Goal: Navigation & Orientation: Find specific page/section

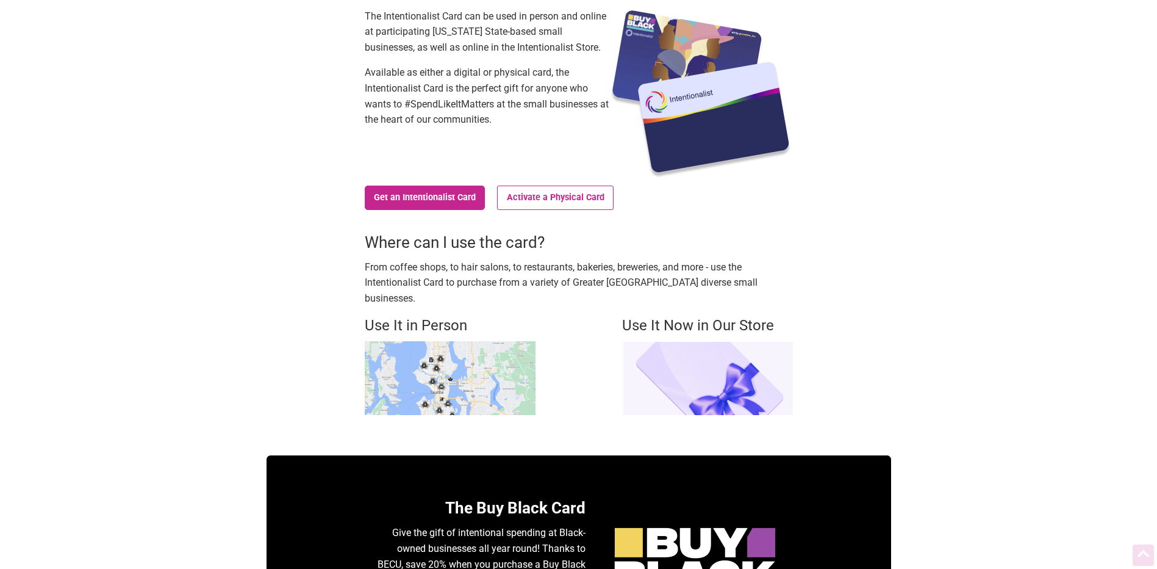
scroll to position [244, 0]
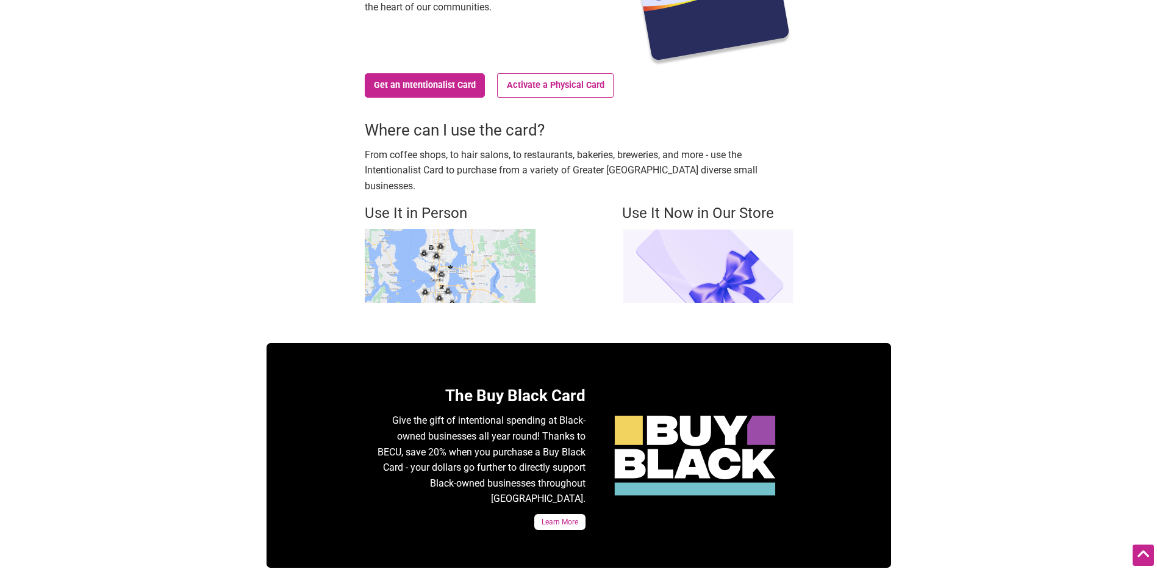
click at [492, 234] on img at bounding box center [450, 266] width 171 height 74
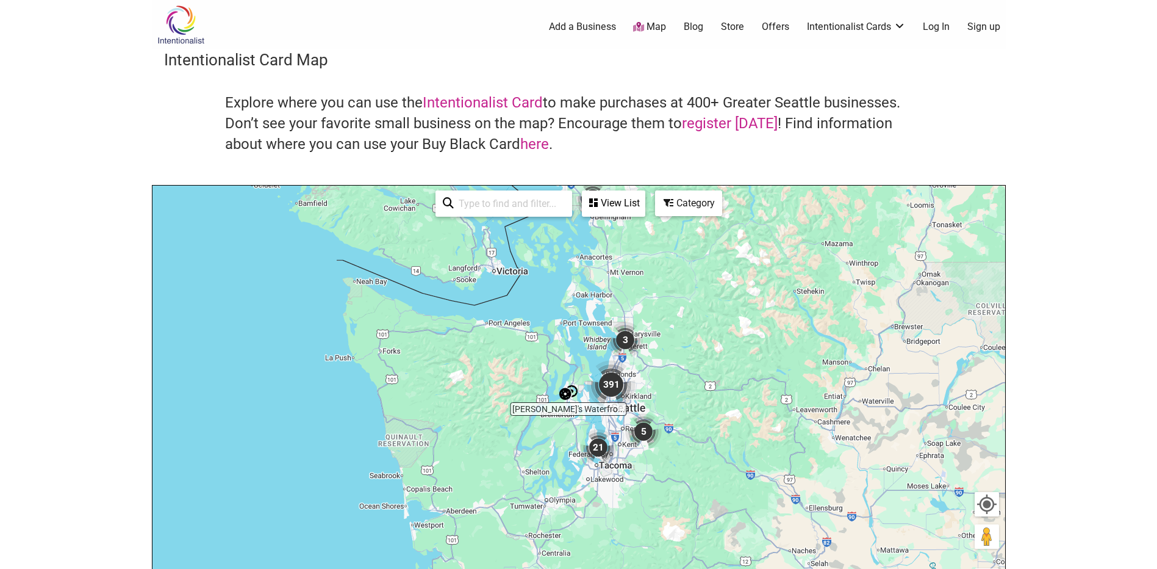
drag, startPoint x: 782, startPoint y: 401, endPoint x: 799, endPoint y: 317, distance: 85.8
click at [816, 297] on div "To navigate, press the arrow keys." at bounding box center [579, 422] width 853 height 475
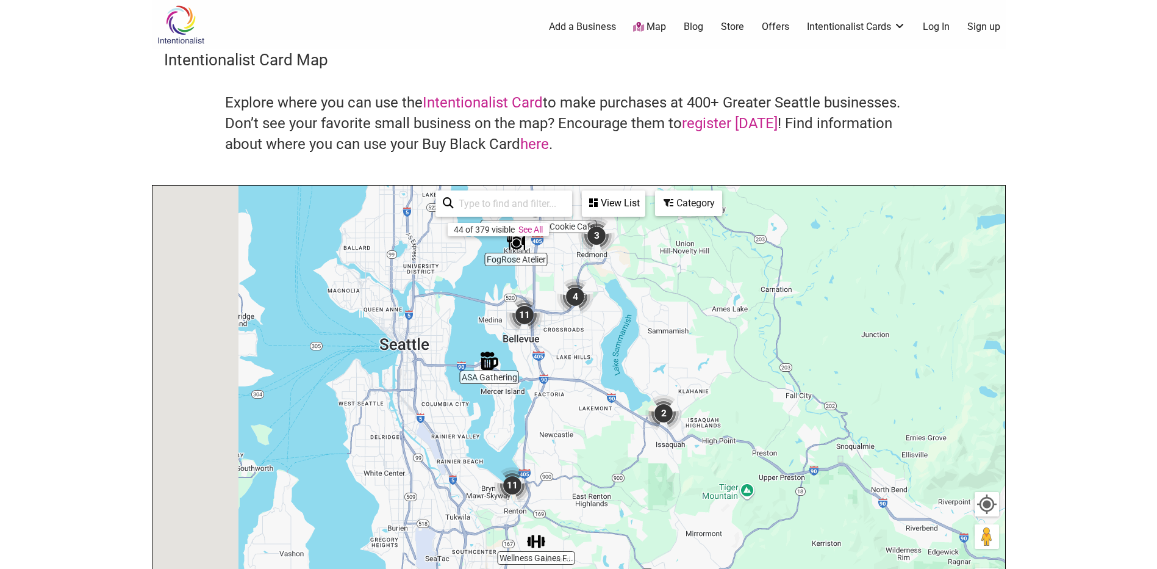
drag, startPoint x: 542, startPoint y: 358, endPoint x: 865, endPoint y: 384, distance: 323.8
click at [878, 374] on div "To navigate, press the arrow keys." at bounding box center [579, 422] width 853 height 475
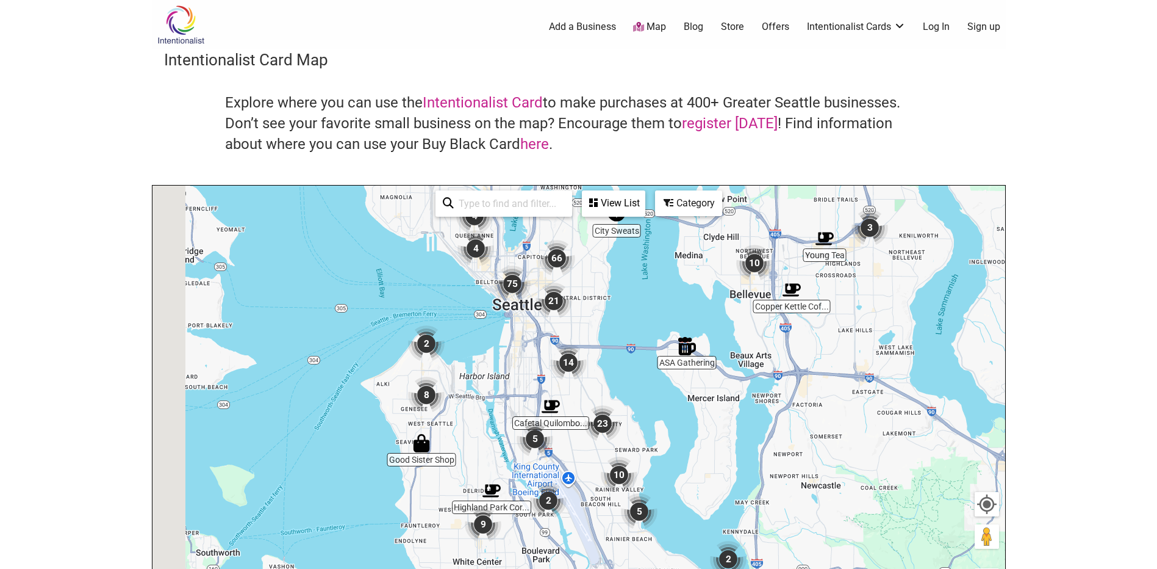
drag, startPoint x: 780, startPoint y: 357, endPoint x: 890, endPoint y: 358, distance: 109.8
click at [924, 340] on div "To navigate, press the arrow keys." at bounding box center [579, 422] width 853 height 475
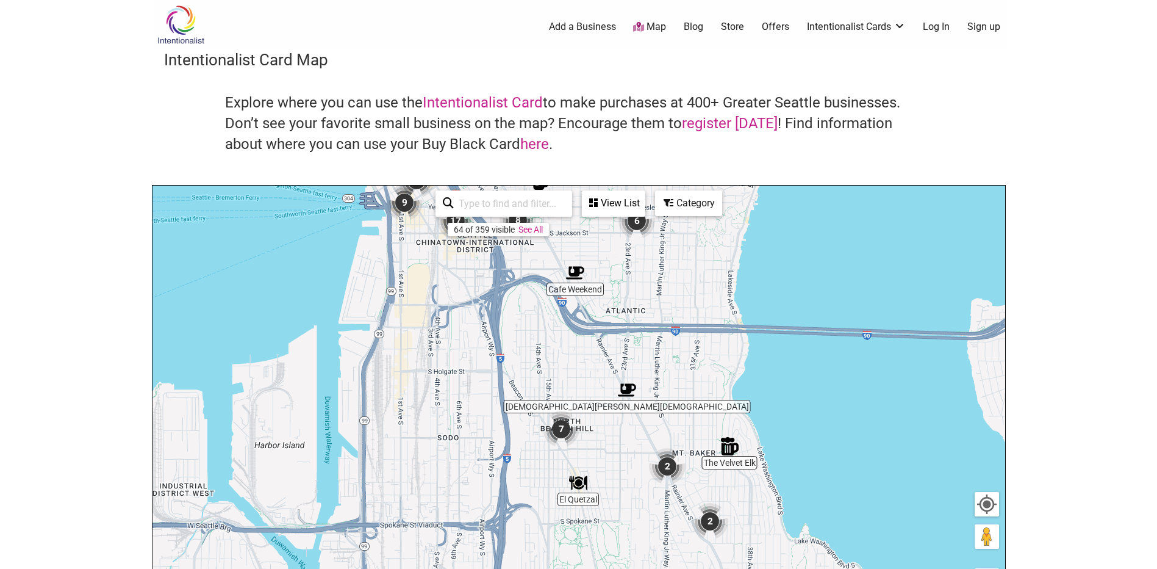
drag, startPoint x: 656, startPoint y: 337, endPoint x: 589, endPoint y: 343, distance: 67.3
click at [589, 342] on div "To navigate, press the arrow keys." at bounding box center [579, 422] width 853 height 475
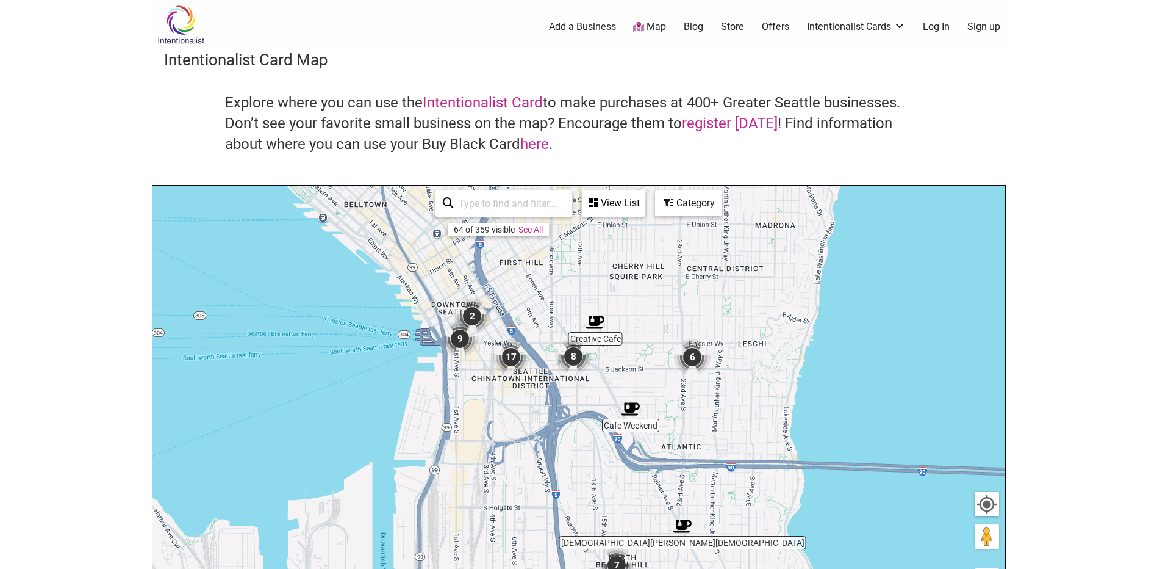
drag, startPoint x: 630, startPoint y: 306, endPoint x: 714, endPoint y: 443, distance: 161.0
click at [713, 442] on div "To navigate, press the arrow keys." at bounding box center [579, 422] width 853 height 475
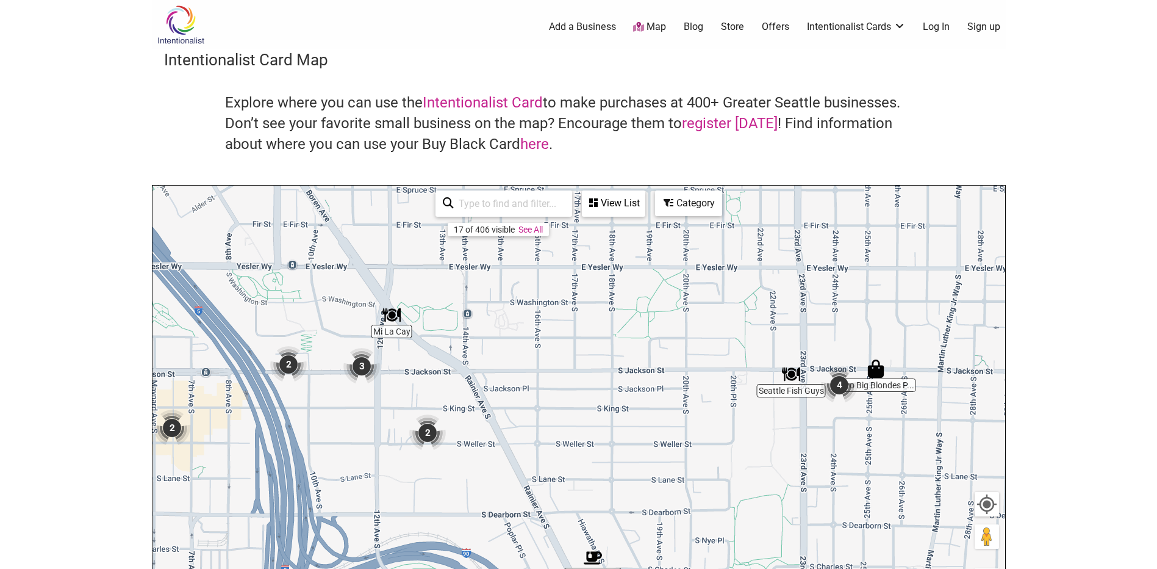
drag, startPoint x: 602, startPoint y: 326, endPoint x: 699, endPoint y: 419, distance: 133.8
click at [596, 419] on div "To navigate, press the arrow keys." at bounding box center [579, 422] width 853 height 475
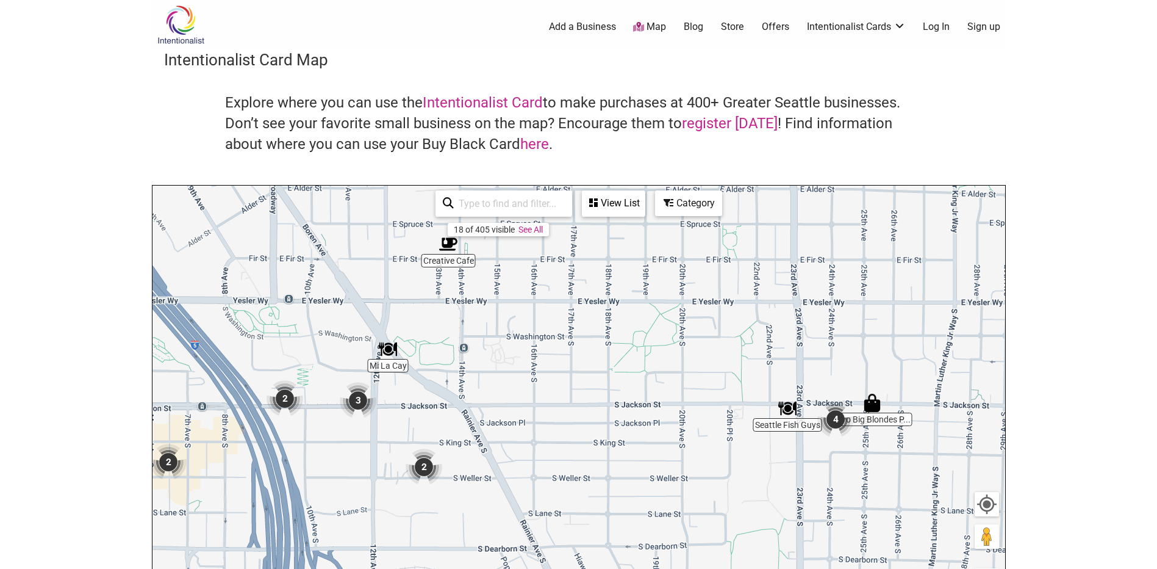
drag, startPoint x: 651, startPoint y: 333, endPoint x: 702, endPoint y: 408, distance: 90.0
click at [649, 395] on div "To navigate, press the arrow keys." at bounding box center [579, 422] width 853 height 475
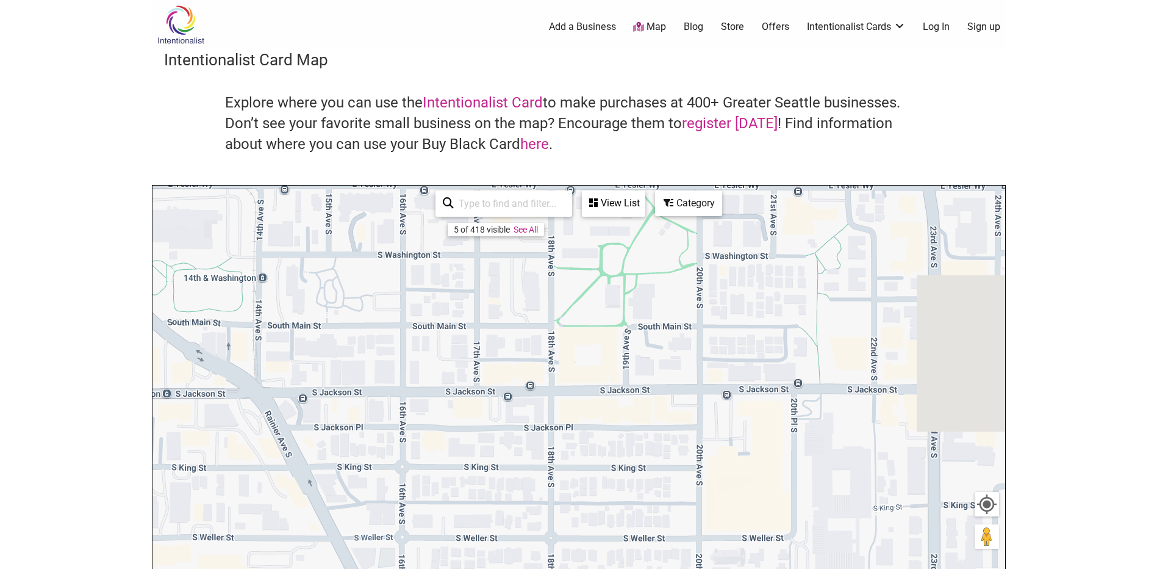
drag, startPoint x: 808, startPoint y: 445, endPoint x: 679, endPoint y: 260, distance: 225.8
click at [680, 262] on div "To navigate, press the arrow keys." at bounding box center [579, 422] width 853 height 475
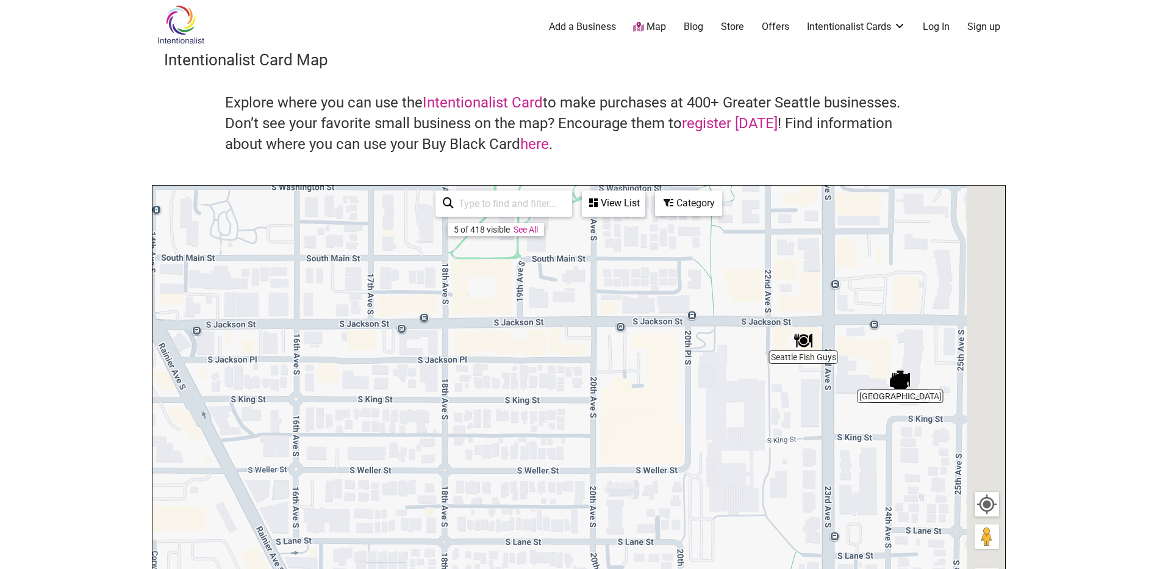
drag, startPoint x: 779, startPoint y: 378, endPoint x: 712, endPoint y: 371, distance: 67.5
click at [710, 372] on div "To navigate, press the arrow keys." at bounding box center [579, 422] width 853 height 475
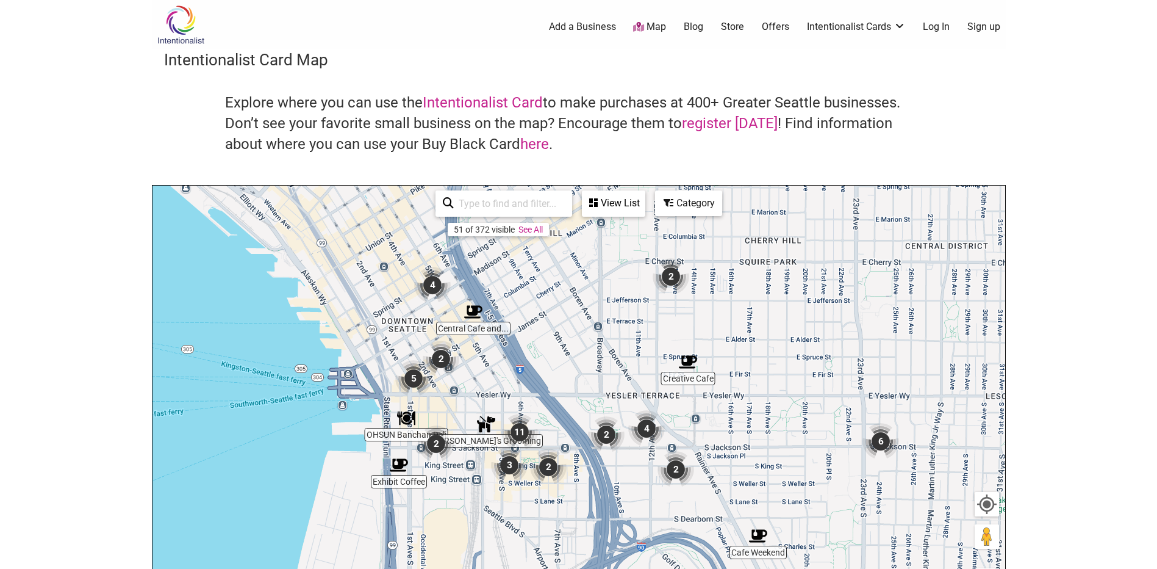
drag, startPoint x: 495, startPoint y: 332, endPoint x: 772, endPoint y: 442, distance: 297.6
click at [759, 440] on div "To navigate, press the arrow keys." at bounding box center [579, 422] width 853 height 475
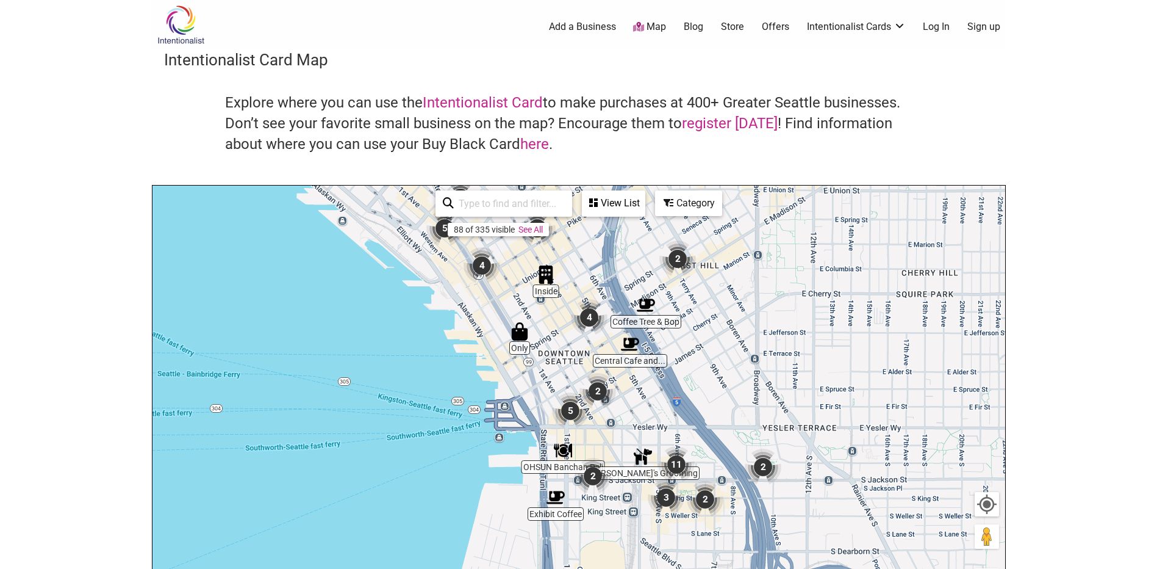
drag, startPoint x: 759, startPoint y: 408, endPoint x: 545, endPoint y: 333, distance: 226.5
click at [545, 333] on div "To navigate, press the arrow keys." at bounding box center [579, 422] width 853 height 475
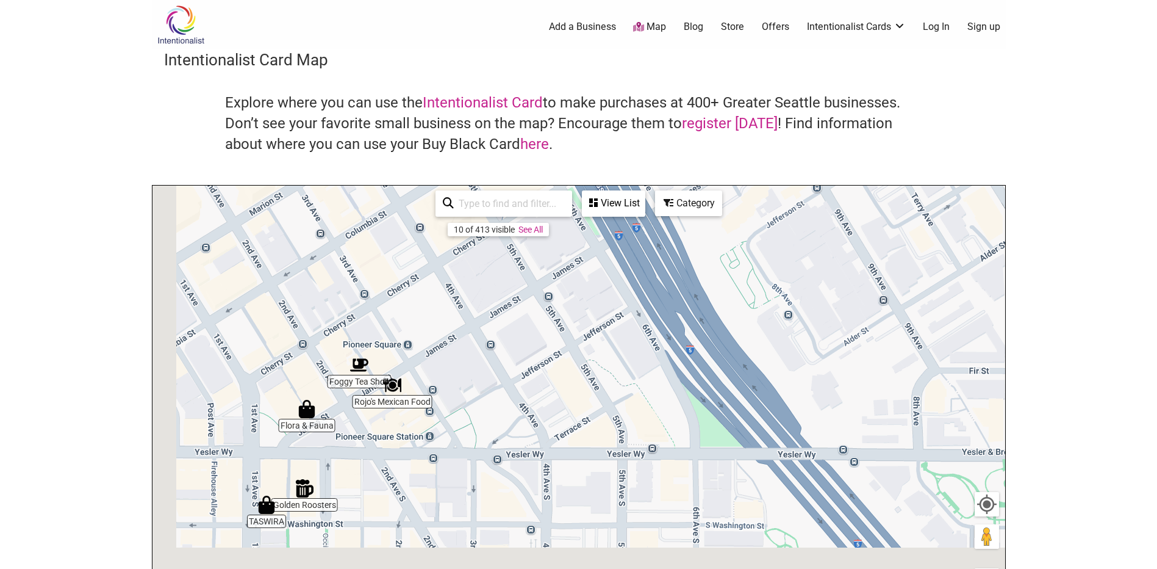
drag, startPoint x: 698, startPoint y: 385, endPoint x: 844, endPoint y: 203, distance: 233.9
click at [844, 193] on div "To navigate, press the arrow keys." at bounding box center [579, 422] width 853 height 475
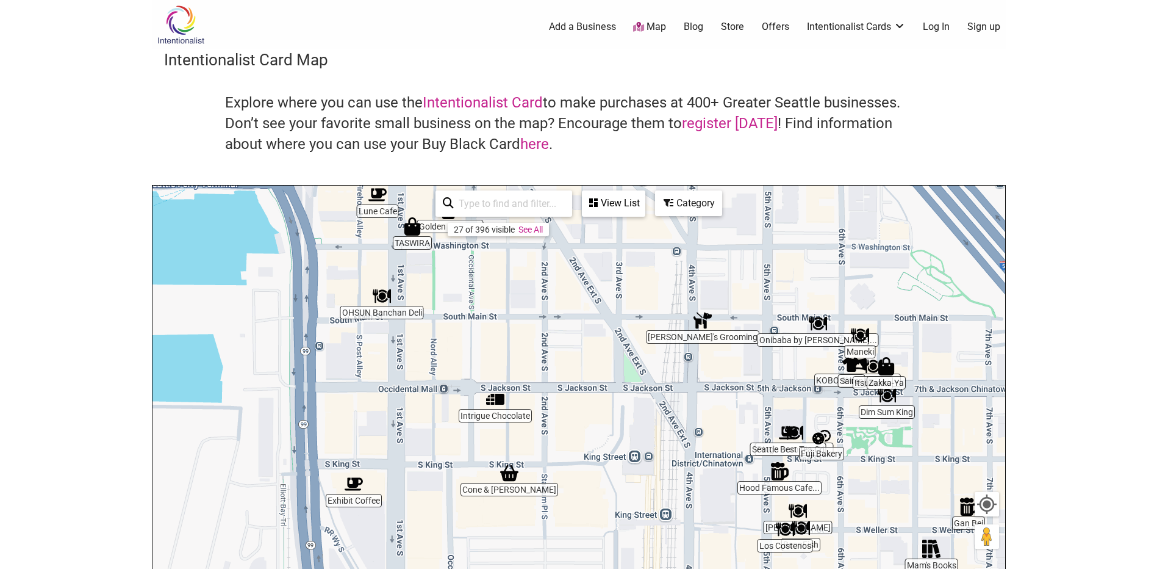
drag, startPoint x: 760, startPoint y: 332, endPoint x: 708, endPoint y: 235, distance: 110.3
click at [710, 235] on div "To navigate, press the arrow keys." at bounding box center [579, 422] width 853 height 475
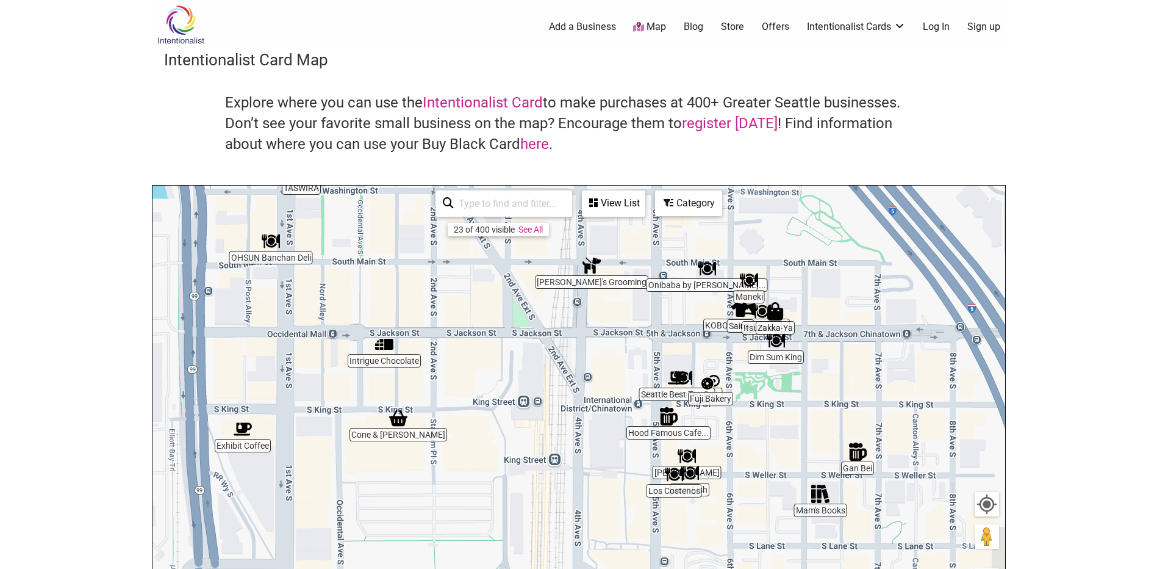
drag, startPoint x: 678, startPoint y: 367, endPoint x: 575, endPoint y: 324, distance: 111.8
click at [575, 324] on div "To navigate, press the arrow keys." at bounding box center [579, 422] width 853 height 475
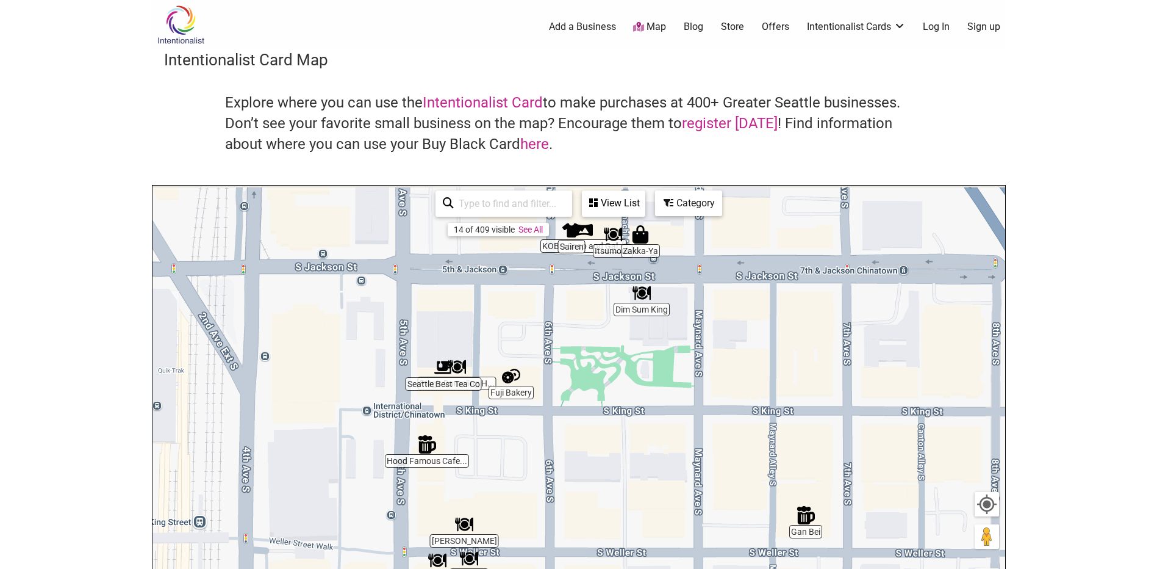
drag, startPoint x: 754, startPoint y: 293, endPoint x: 856, endPoint y: 415, distance: 159.0
click at [855, 414] on div "To navigate, press the arrow keys." at bounding box center [579, 422] width 853 height 475
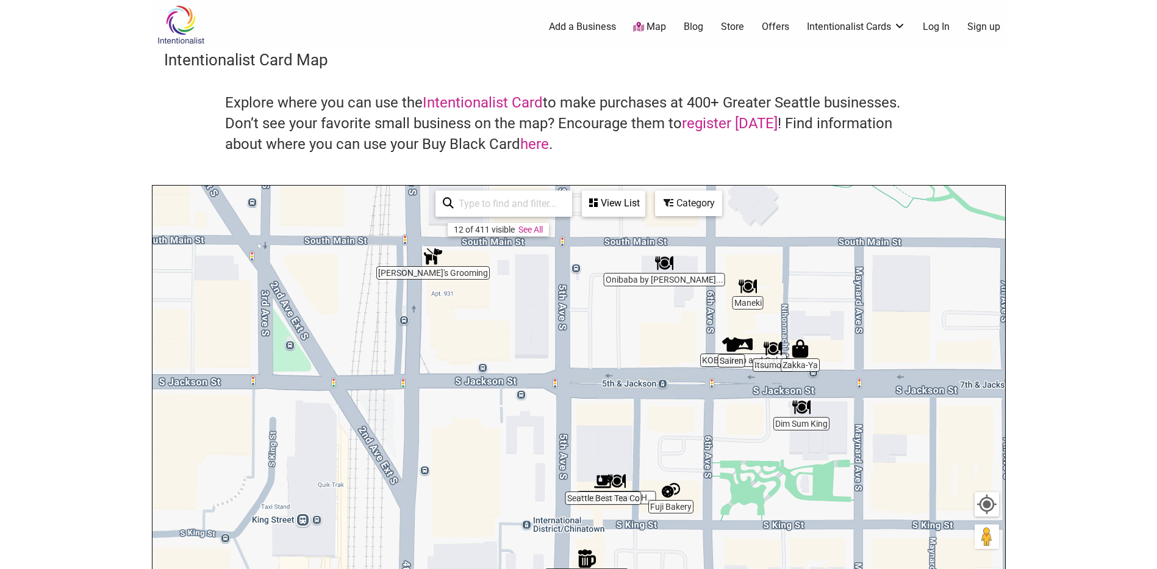
drag, startPoint x: 872, startPoint y: 447, endPoint x: 896, endPoint y: 395, distance: 57.6
click at [896, 395] on div "To navigate, press the arrow keys." at bounding box center [579, 422] width 853 height 475
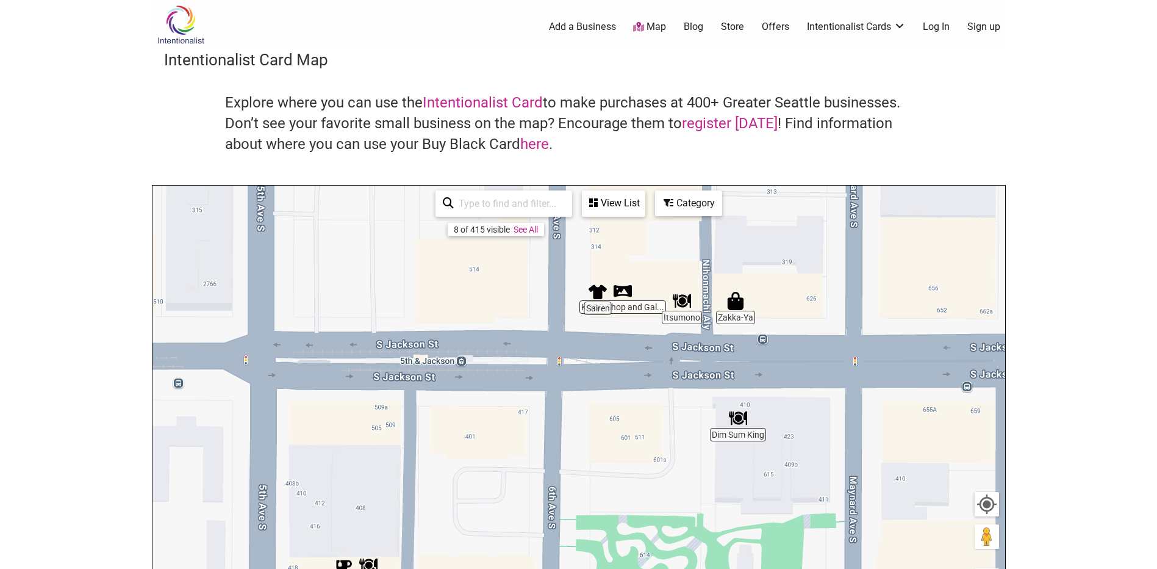
drag, startPoint x: 799, startPoint y: 342, endPoint x: 952, endPoint y: 519, distance: 233.6
click at [952, 519] on div "To navigate, press the arrow keys." at bounding box center [579, 422] width 853 height 475
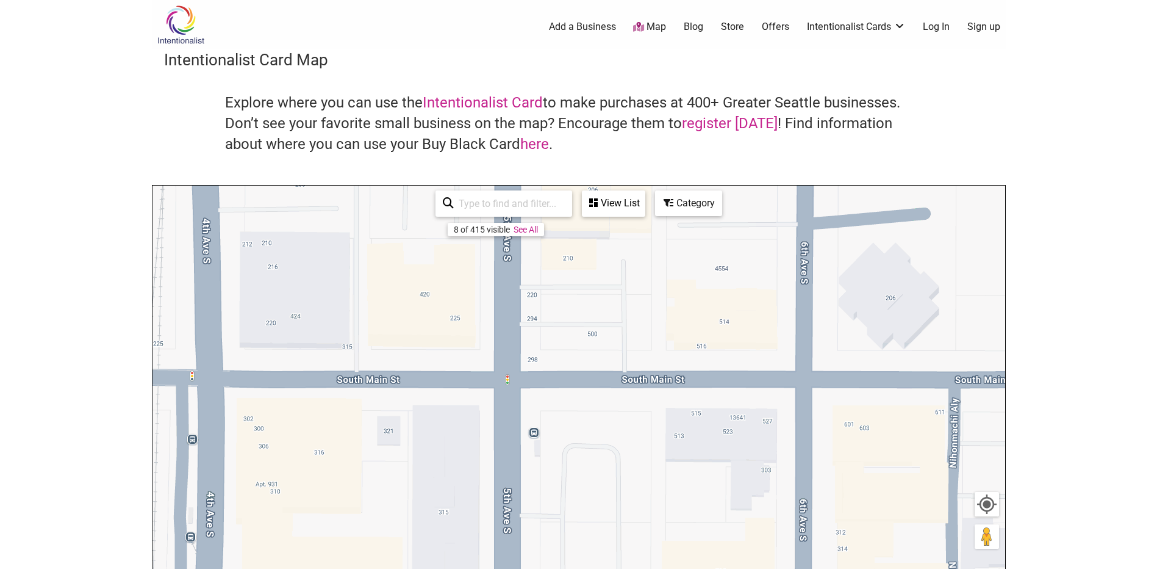
drag, startPoint x: 883, startPoint y: 469, endPoint x: 747, endPoint y: 326, distance: 197.2
click at [747, 326] on div "To navigate, press the arrow keys." at bounding box center [579, 422] width 853 height 475
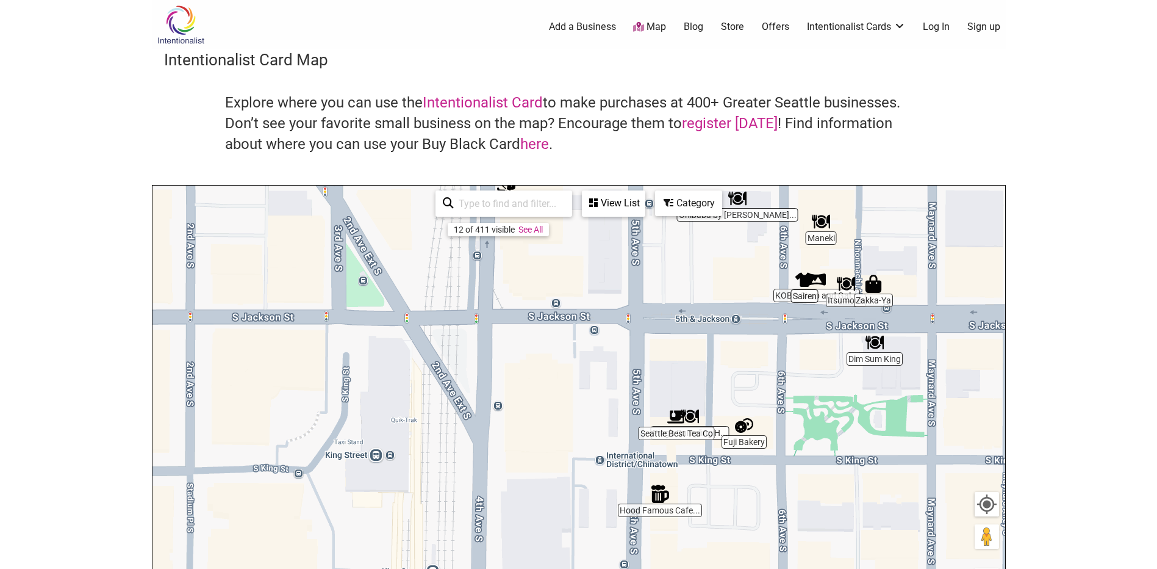
drag, startPoint x: 732, startPoint y: 501, endPoint x: 769, endPoint y: 375, distance: 131.8
click at [766, 363] on div "To navigate, press the arrow keys." at bounding box center [579, 422] width 853 height 475
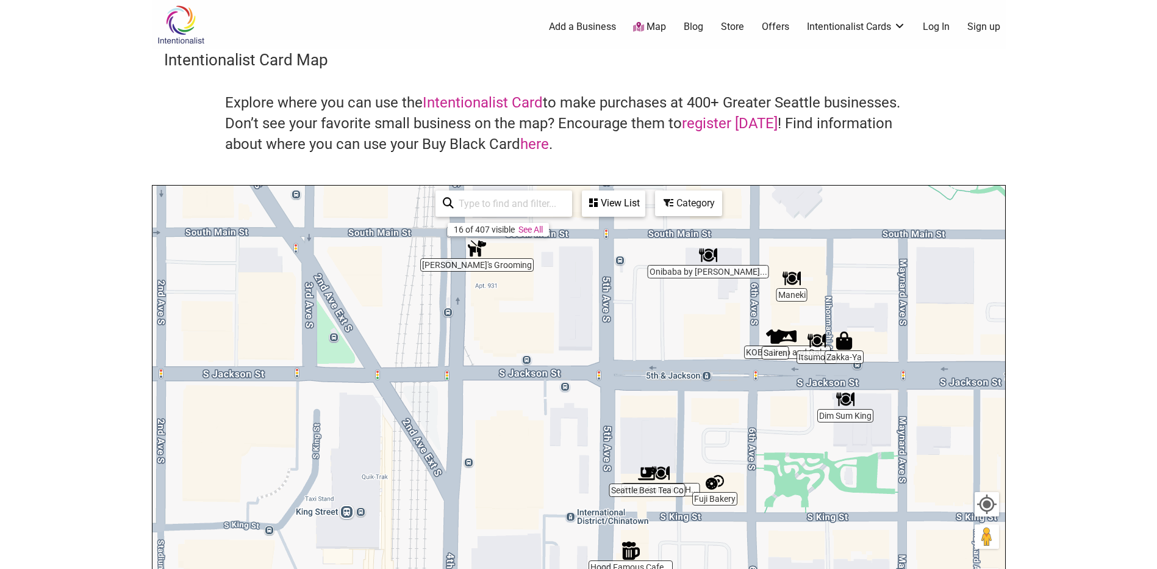
drag, startPoint x: 830, startPoint y: 417, endPoint x: 800, endPoint y: 477, distance: 67.7
click at [800, 477] on div "To navigate, press the arrow keys." at bounding box center [579, 422] width 853 height 475
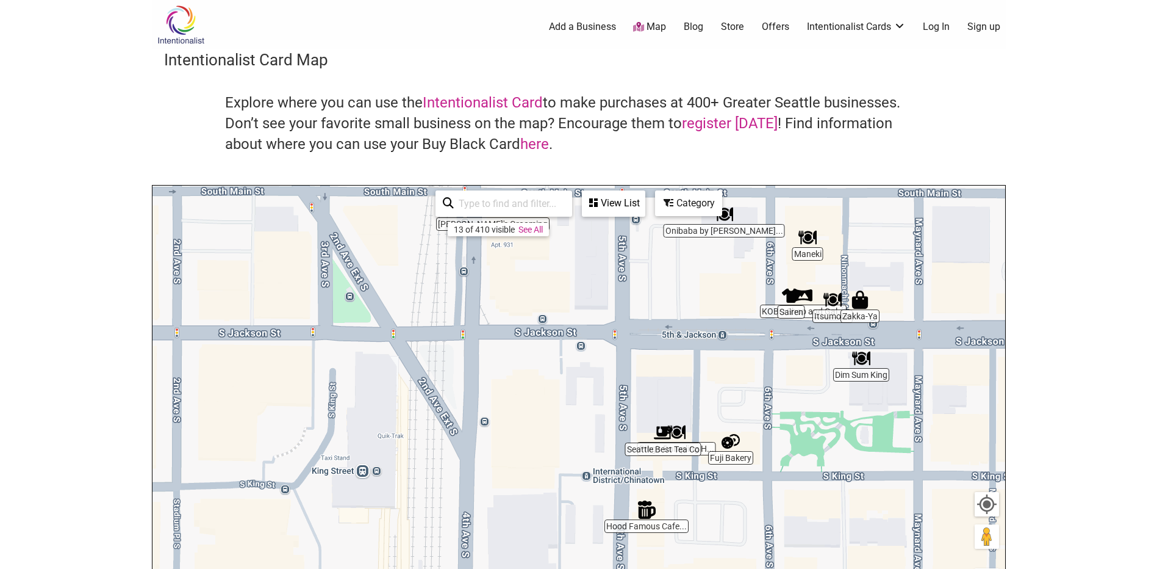
drag, startPoint x: 717, startPoint y: 453, endPoint x: 733, endPoint y: 400, distance: 56.0
click at [733, 400] on div "To navigate, press the arrow keys." at bounding box center [579, 422] width 853 height 475
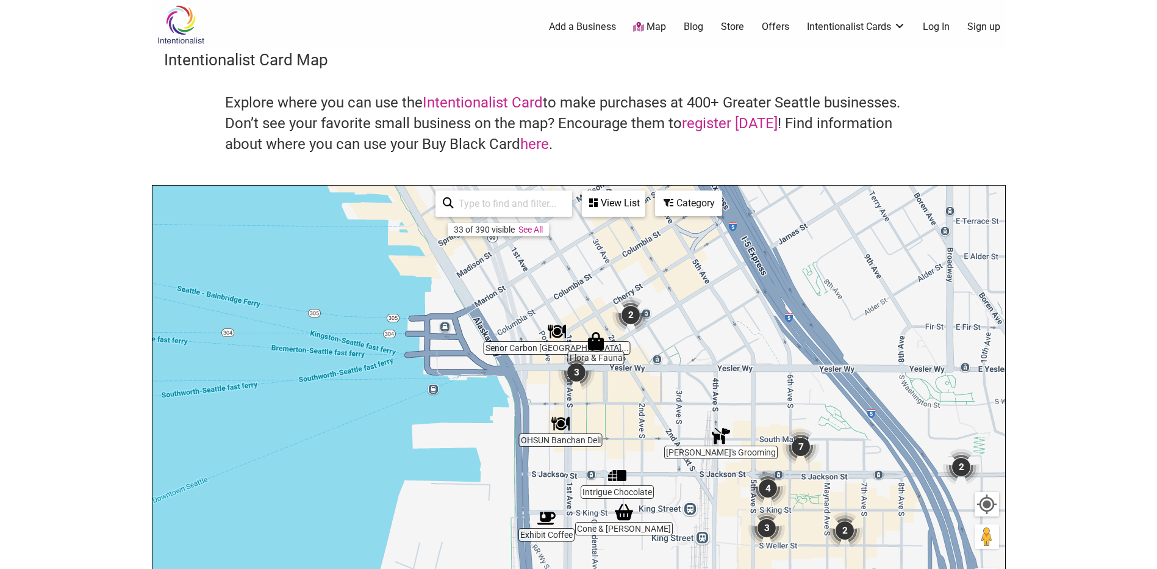
drag, startPoint x: 629, startPoint y: 387, endPoint x: 677, endPoint y: 479, distance: 104.0
click at [677, 479] on div "To navigate, press the arrow keys." at bounding box center [579, 422] width 853 height 475
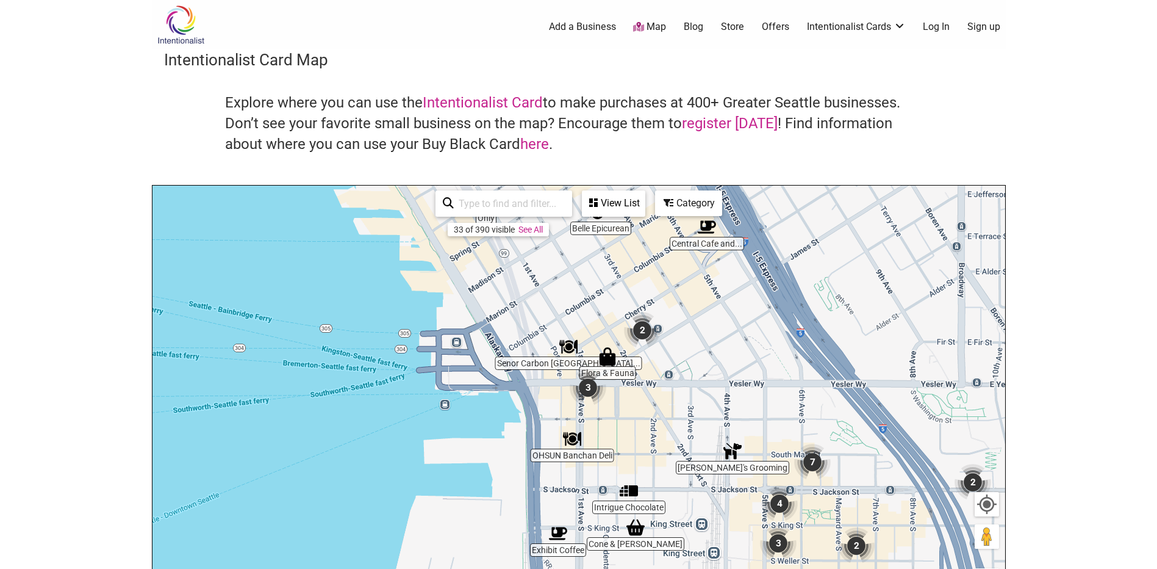
drag, startPoint x: 659, startPoint y: 390, endPoint x: 672, endPoint y: 409, distance: 22.8
click at [672, 409] on div "To navigate, press the arrow keys." at bounding box center [579, 422] width 853 height 475
